Goal: Task Accomplishment & Management: Manage account settings

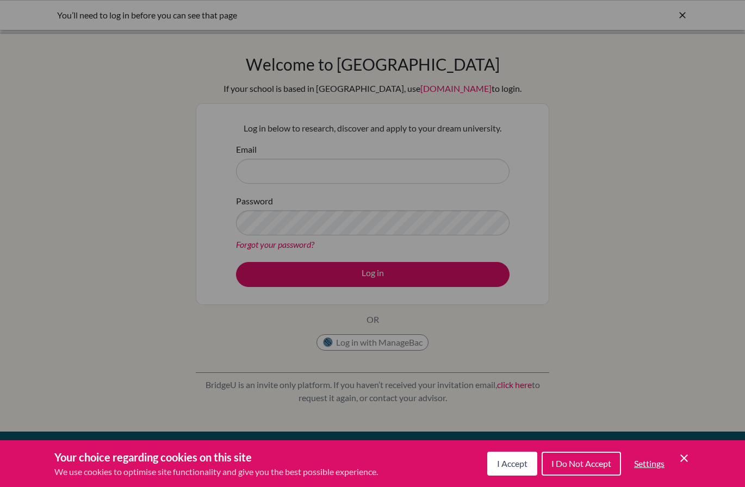
click at [688, 463] on icon "Cookie Control Close Icon" at bounding box center [683, 458] width 13 height 13
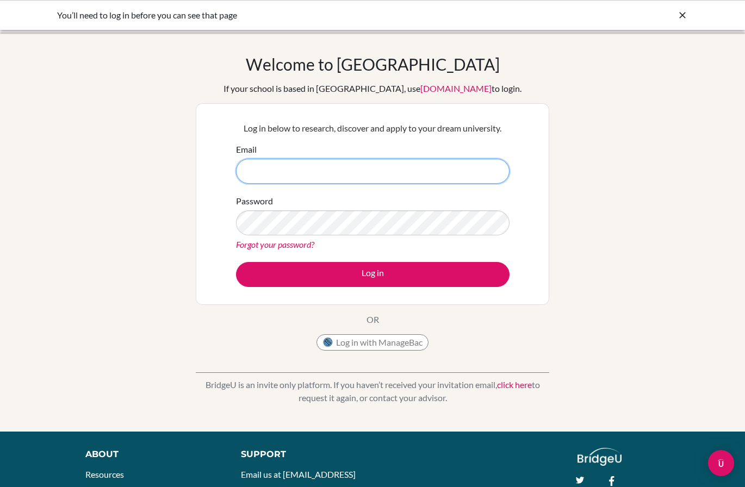
click at [338, 177] on input "Email" at bounding box center [372, 171] width 273 height 25
type input "karmstrong@ivycollegiate.org"
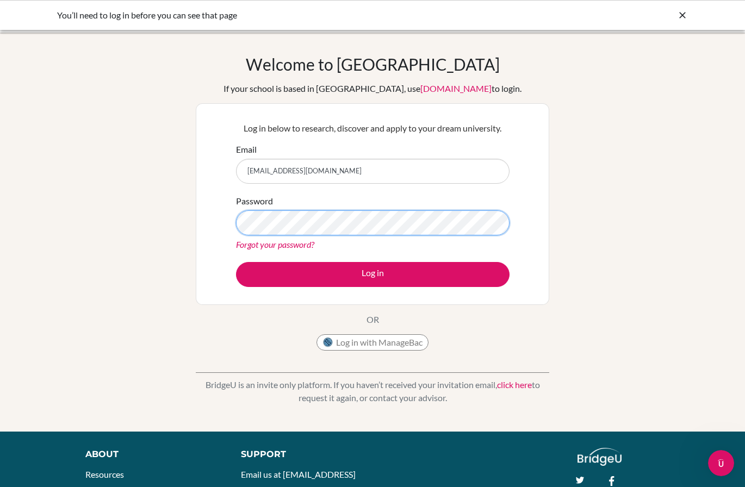
click at [372, 274] on button "Log in" at bounding box center [372, 274] width 273 height 25
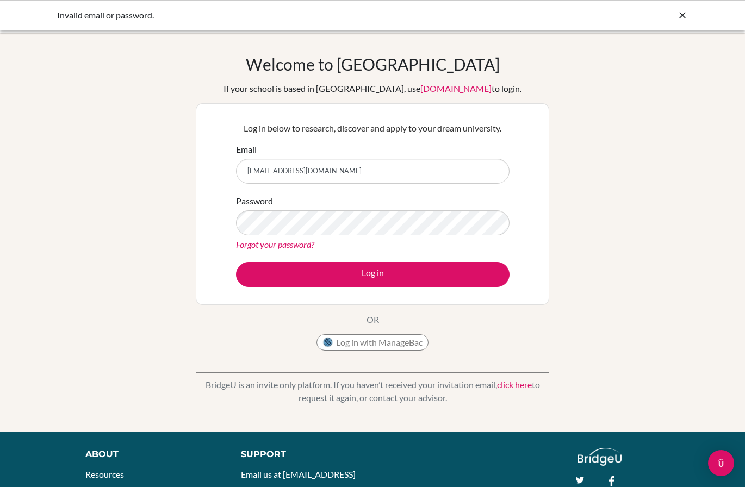
click at [295, 242] on link "Forgot your password?" at bounding box center [275, 244] width 78 height 10
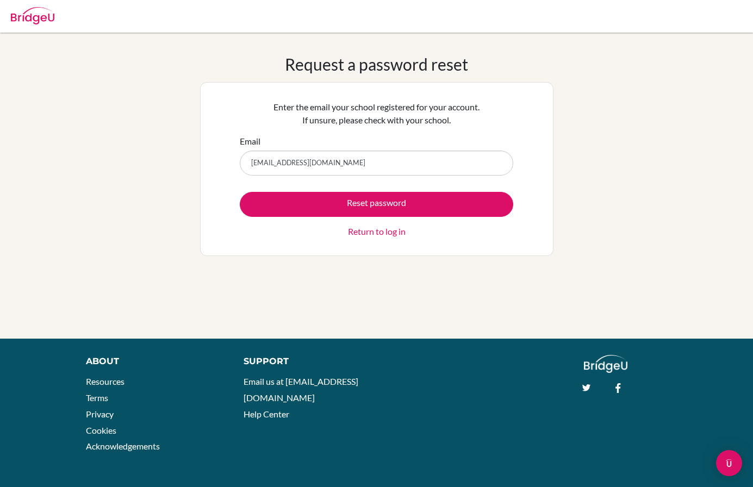
type input "karmstrong@ivycollegiate.org"
click at [376, 204] on button "Reset password" at bounding box center [376, 204] width 273 height 25
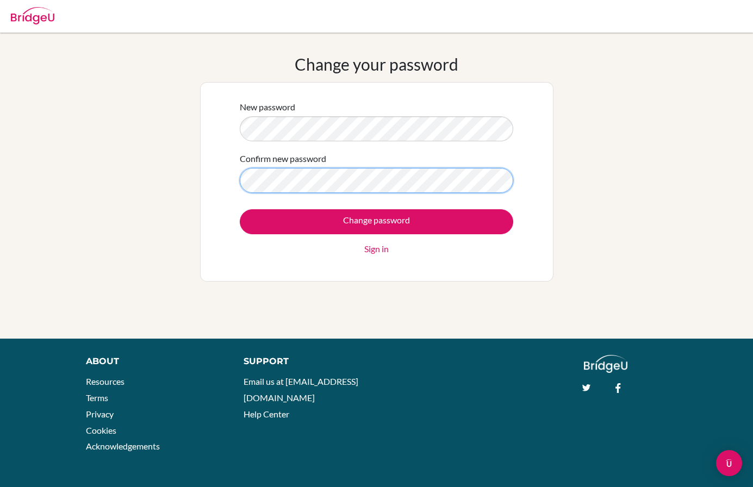
click at [376, 221] on input "Change password" at bounding box center [376, 221] width 273 height 25
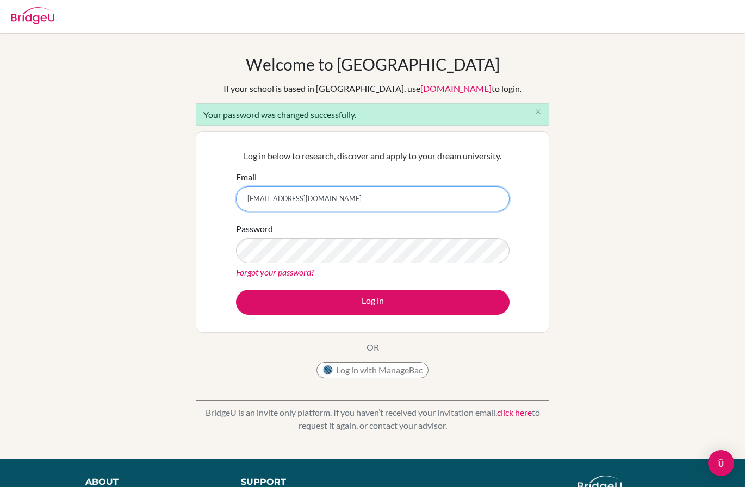
type input "[EMAIL_ADDRESS][DOMAIN_NAME]"
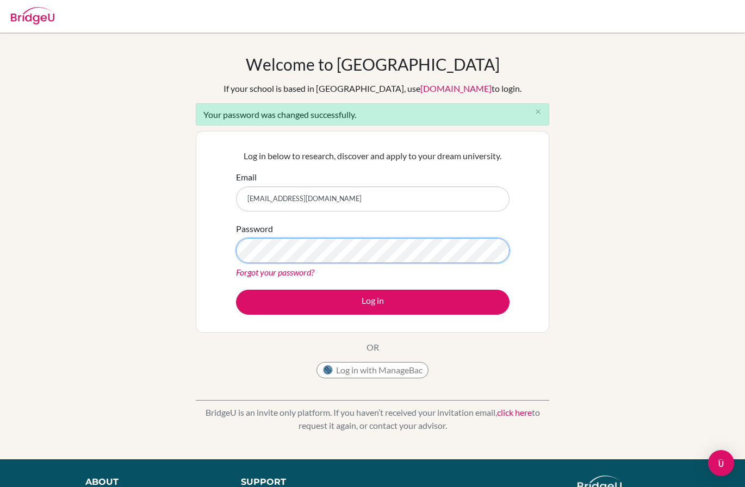
click at [372, 302] on button "Log in" at bounding box center [372, 302] width 273 height 25
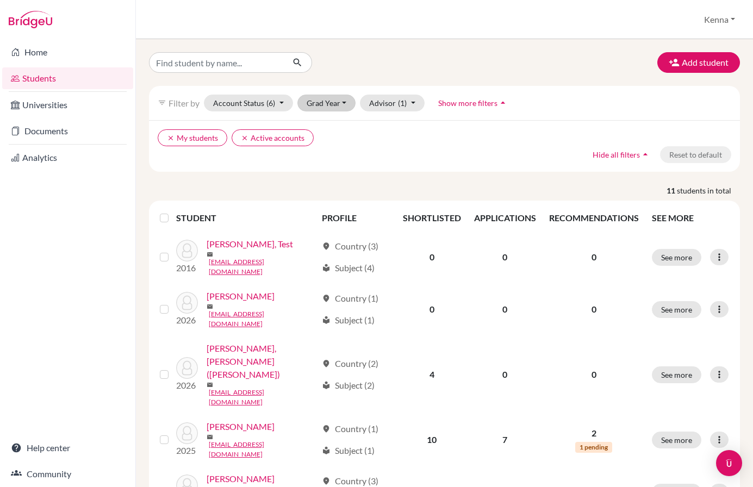
click at [338, 103] on button "Grad Year" at bounding box center [326, 103] width 59 height 17
click at [320, 149] on span "2026" at bounding box center [321, 143] width 20 height 13
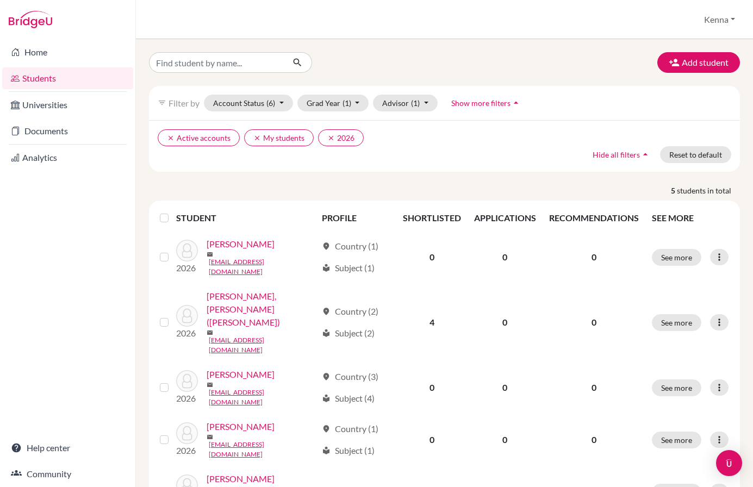
click at [173, 212] on label at bounding box center [173, 212] width 0 height 0
click at [0, 0] on input "checkbox" at bounding box center [0, 0] width 0 height 0
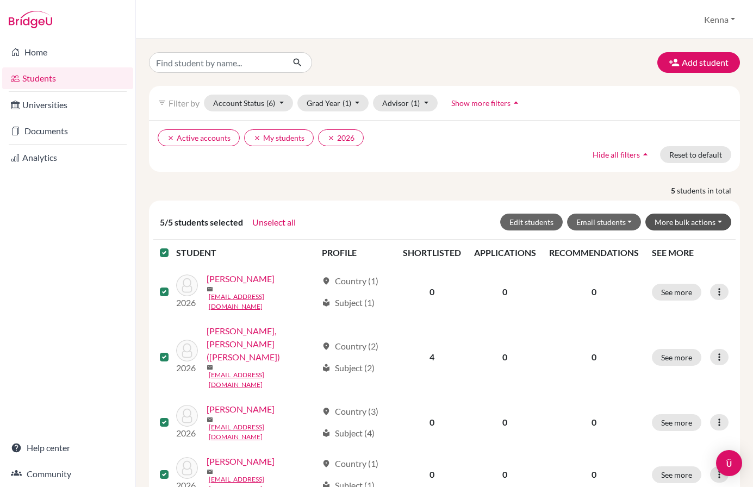
click at [676, 225] on button "More bulk actions" at bounding box center [688, 222] width 86 height 17
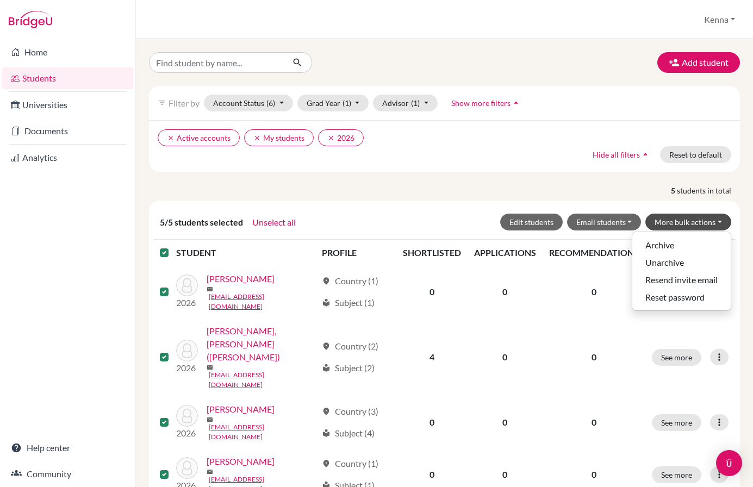
click at [675, 225] on button "More bulk actions" at bounding box center [688, 222] width 86 height 17
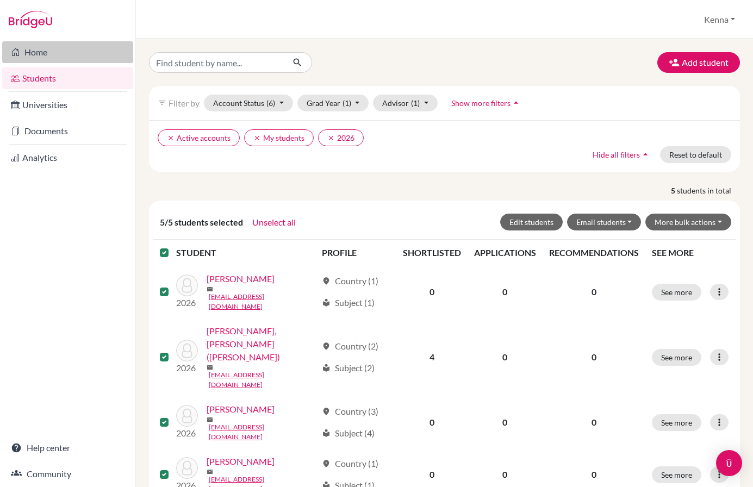
click at [33, 58] on link "Home" at bounding box center [67, 52] width 131 height 22
